Goal: Information Seeking & Learning: Learn about a topic

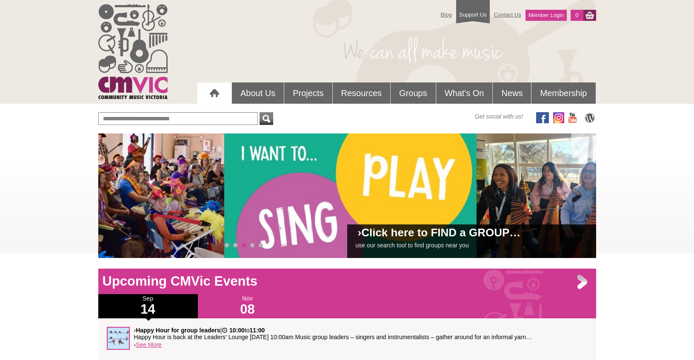
click at [431, 237] on link "Click here to FIND a GROUP…" at bounding box center [440, 232] width 159 height 13
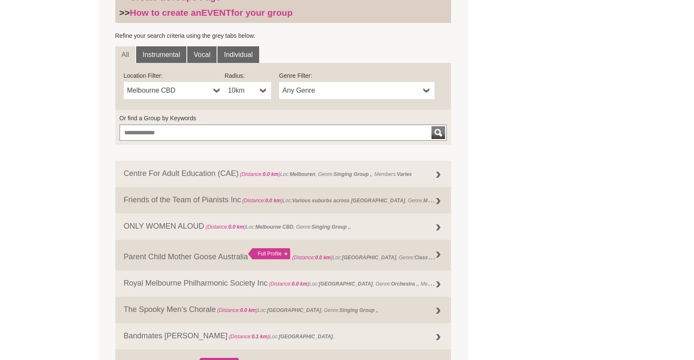
scroll to position [277, 0]
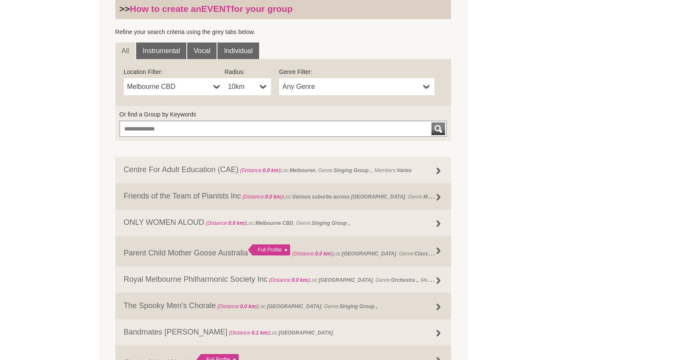
click at [216, 86] on b at bounding box center [217, 86] width 7 height 17
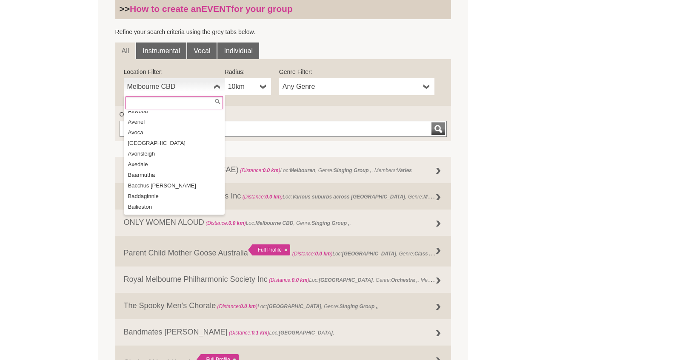
scroll to position [586, 0]
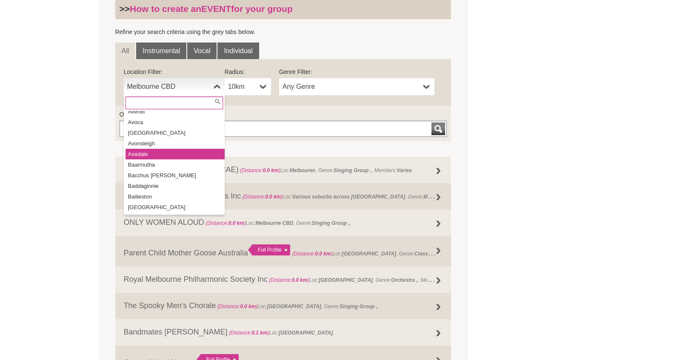
click at [172, 149] on li "Axedale" at bounding box center [175, 154] width 99 height 11
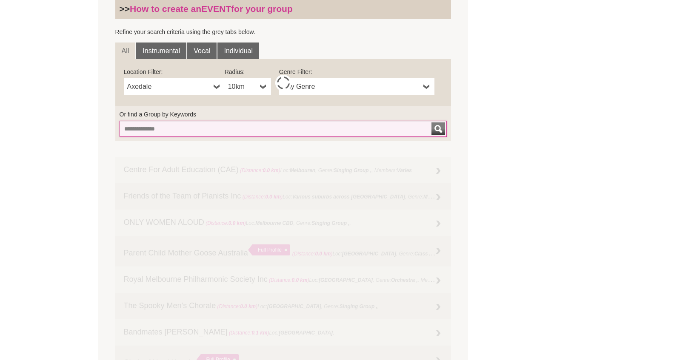
click at [187, 129] on input "Or find a Group by Keywords" at bounding box center [284, 129] width 328 height 16
type input "*******"
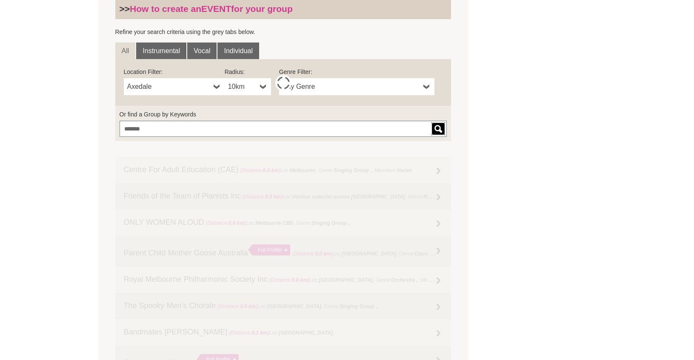
click at [441, 127] on div "submit" at bounding box center [438, 129] width 10 height 13
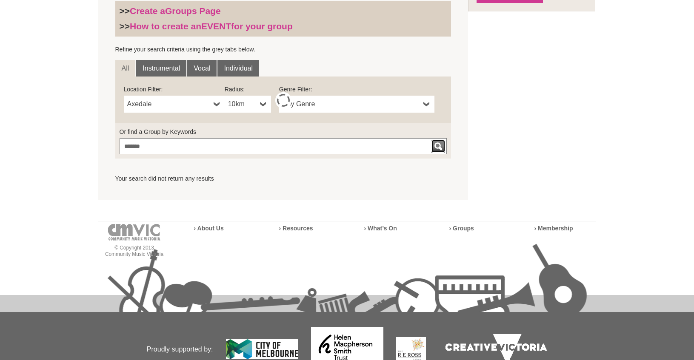
scroll to position [258, 0]
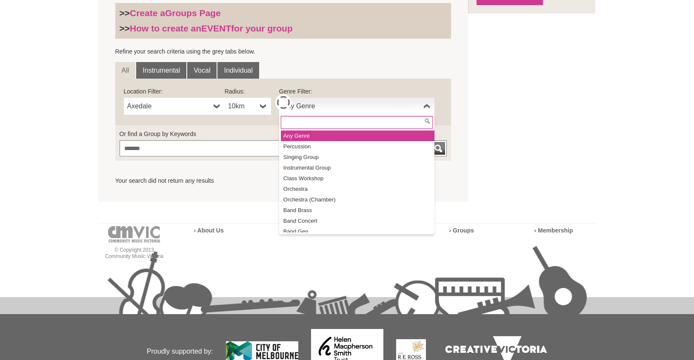
click at [426, 103] on b at bounding box center [426, 106] width 7 height 17
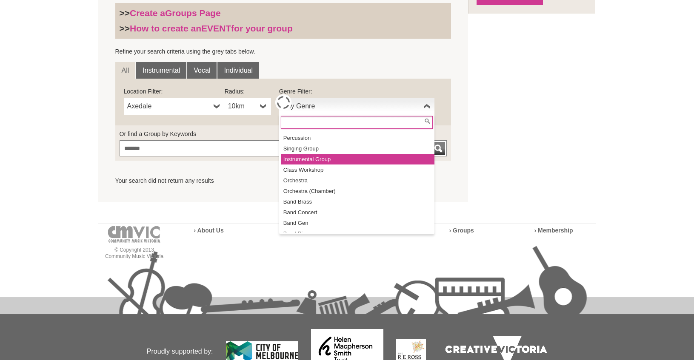
scroll to position [0, 0]
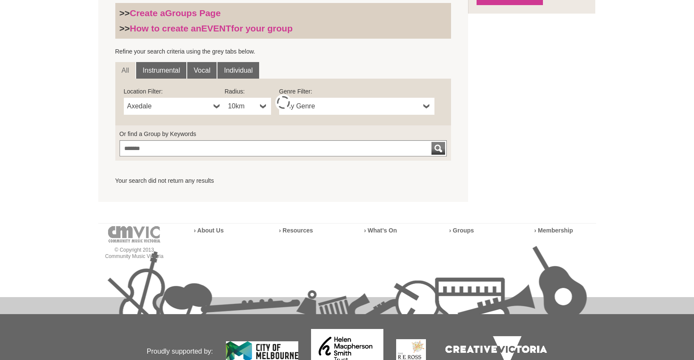
click at [497, 100] on div "FIND A GROUP Search the CMVic database for music groups (singing groups, choirs…" at bounding box center [347, 59] width 498 height 285
click at [266, 104] on b at bounding box center [263, 106] width 7 height 17
click at [254, 164] on li "50km" at bounding box center [248, 168] width 45 height 11
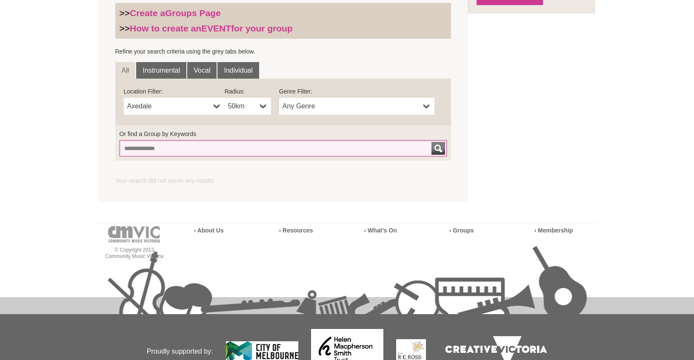
click at [345, 152] on input "Or find a Group by Keywords" at bounding box center [284, 148] width 328 height 16
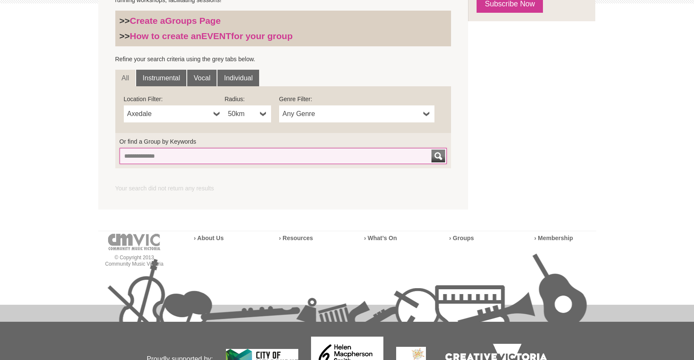
scroll to position [244, 0]
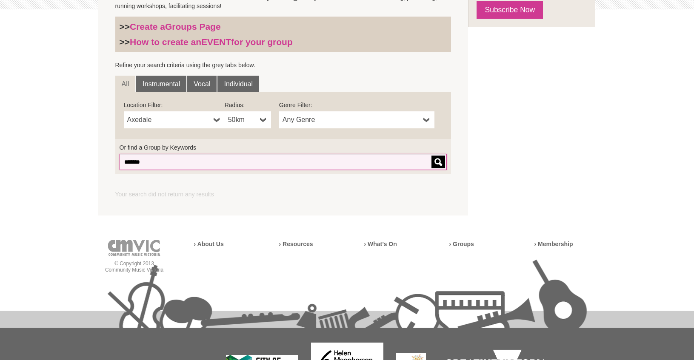
type input "*******"
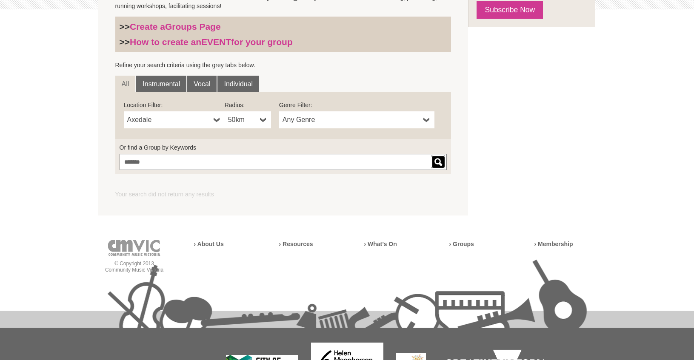
click at [439, 161] on div "submit" at bounding box center [438, 162] width 10 height 13
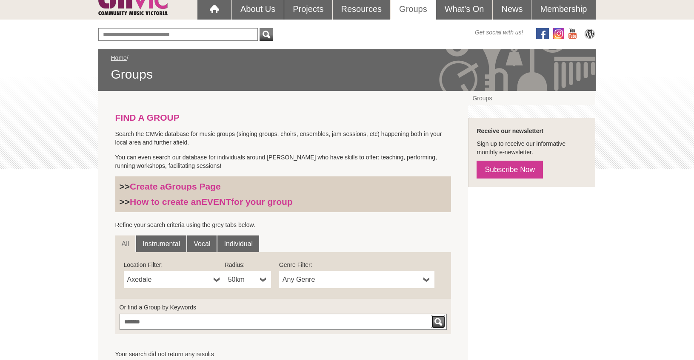
scroll to position [129, 0]
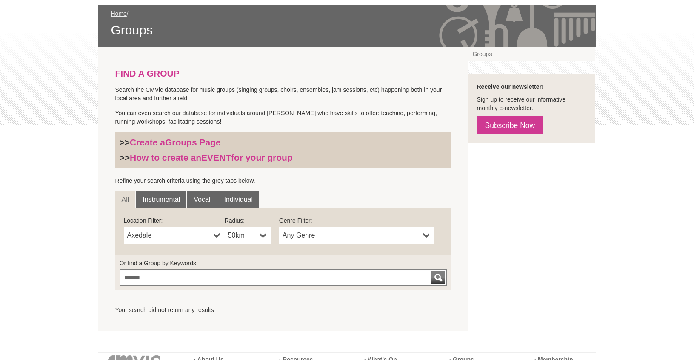
click at [216, 235] on b at bounding box center [217, 235] width 7 height 17
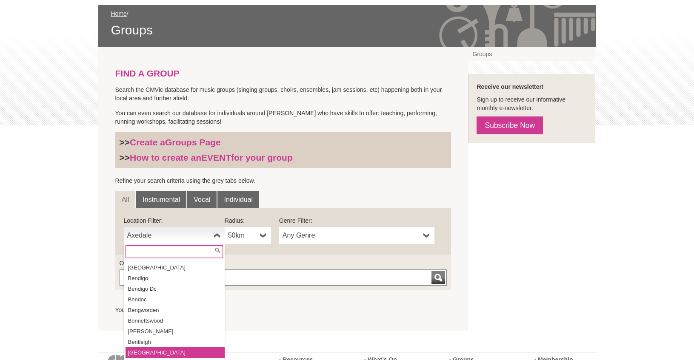
scroll to position [1361, 0]
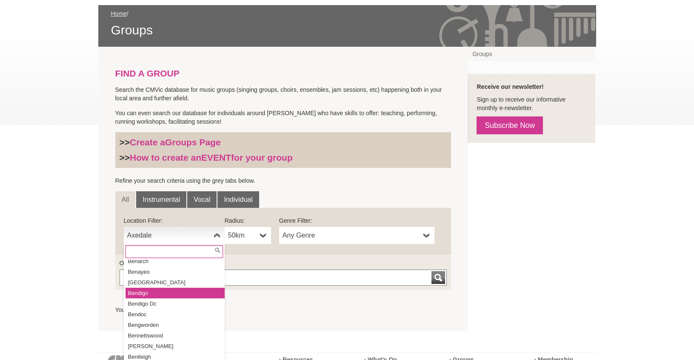
click at [154, 288] on li "Bendigo" at bounding box center [175, 293] width 99 height 11
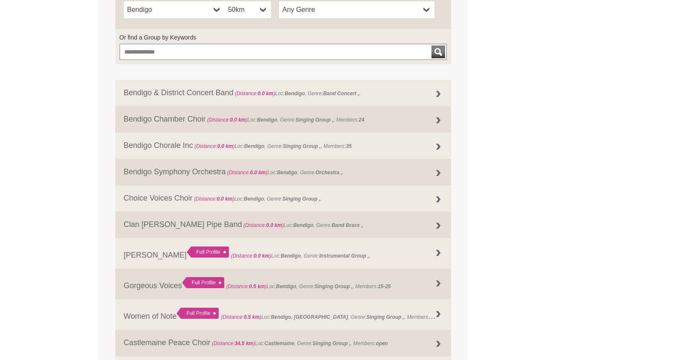
scroll to position [352, 0]
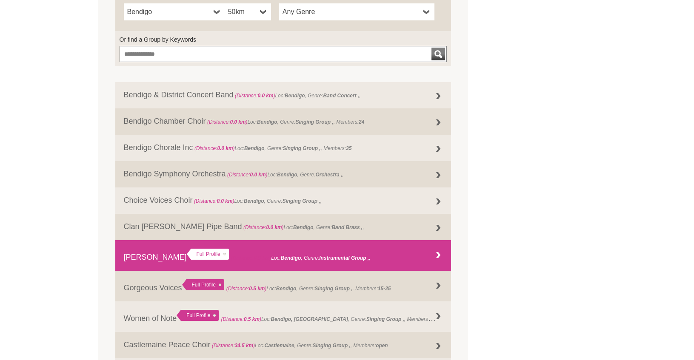
click at [187, 253] on div "Full Profile" at bounding box center [208, 254] width 42 height 11
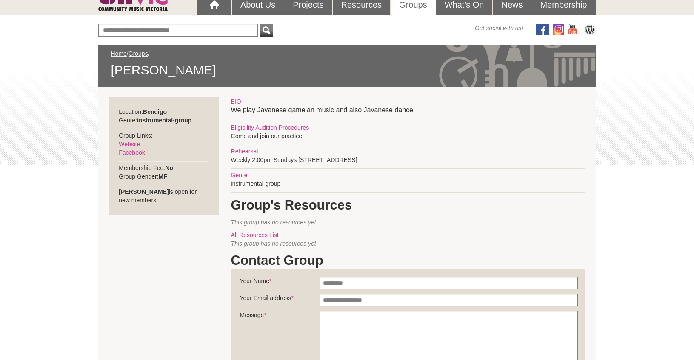
scroll to position [82, 0]
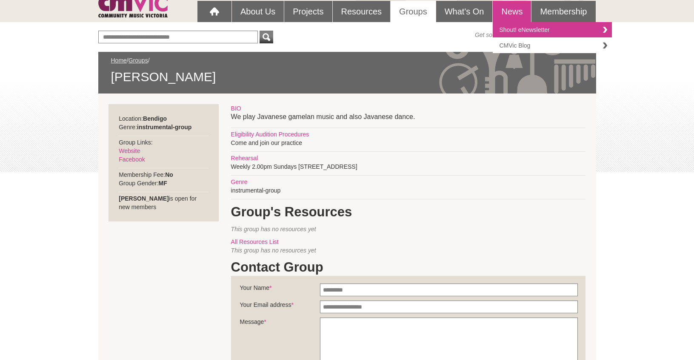
click at [509, 44] on link "CMVic Blog" at bounding box center [552, 45] width 119 height 15
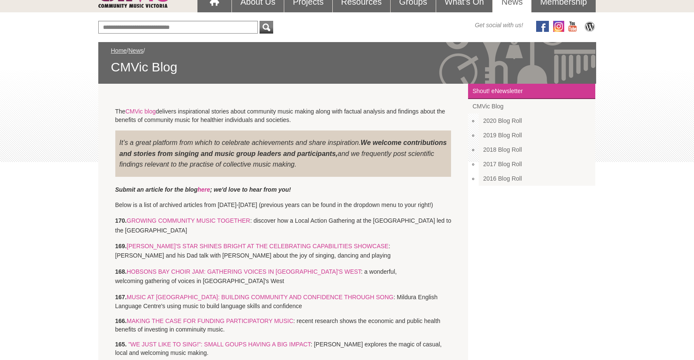
scroll to position [89, 0]
